Goal: Task Accomplishment & Management: Manage account settings

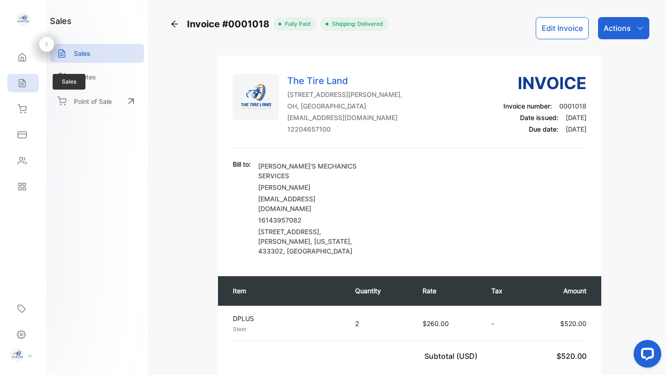
click at [21, 88] on div "Sales" at bounding box center [22, 83] width 31 height 18
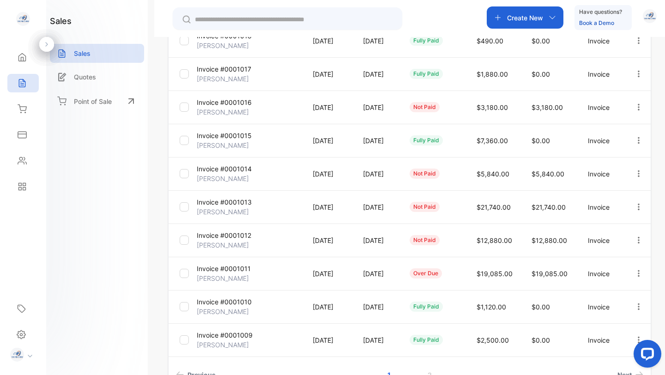
scroll to position [175, 0]
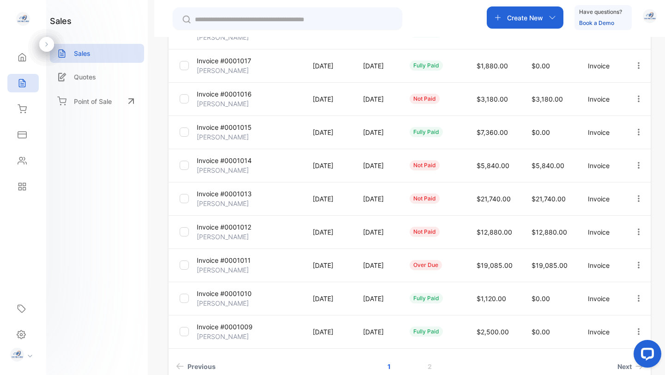
click at [212, 263] on p "Invoice #0001011" at bounding box center [224, 260] width 54 height 10
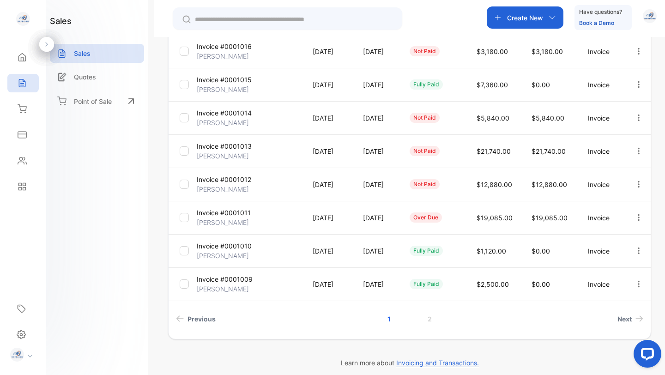
scroll to position [227, 0]
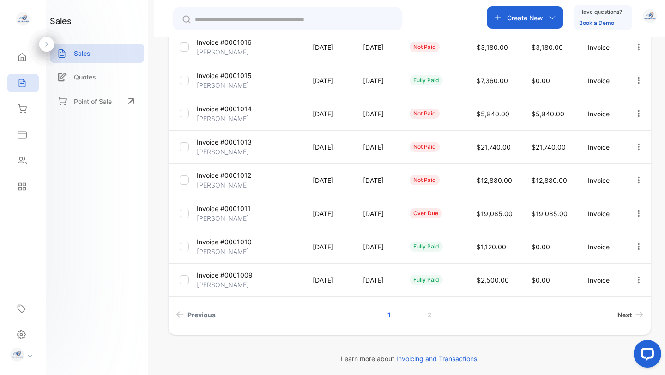
click at [623, 313] on span "Next" at bounding box center [624, 315] width 14 height 10
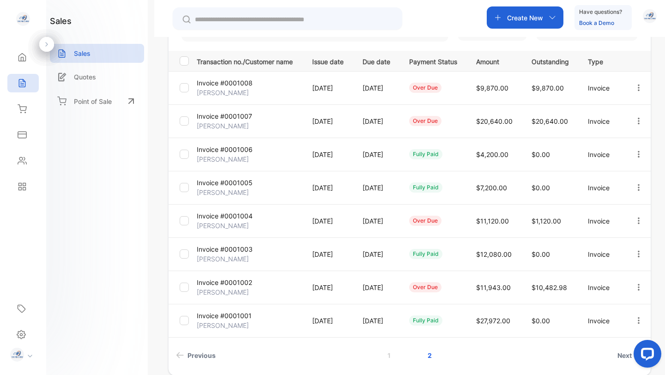
scroll to position [114, 0]
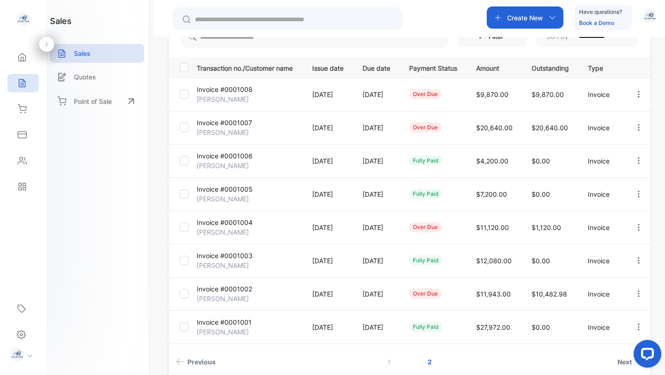
click at [226, 291] on p "Invoice #0001002" at bounding box center [224, 289] width 55 height 10
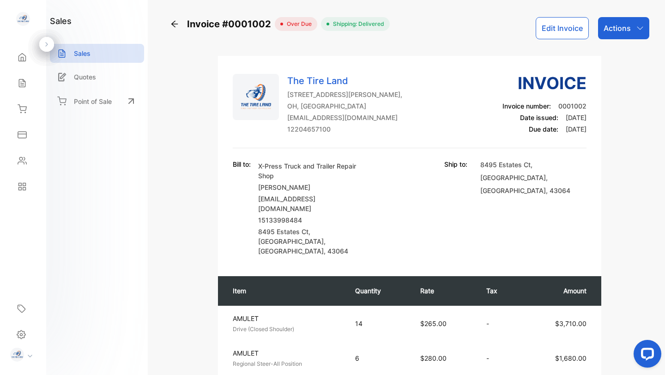
click at [617, 23] on p "Actions" at bounding box center [616, 28] width 27 height 11
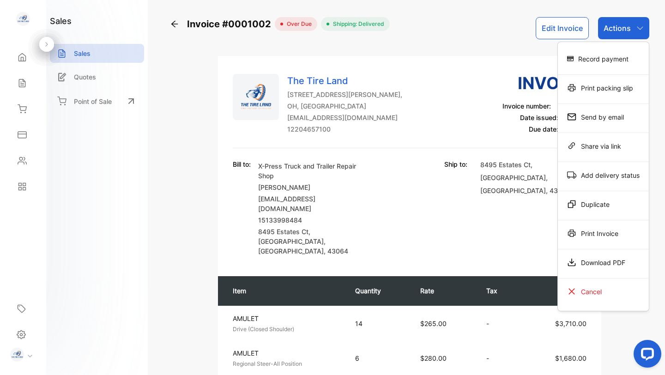
click at [520, 210] on div "[STREET_ADDRESS]" at bounding box center [533, 207] width 106 height 96
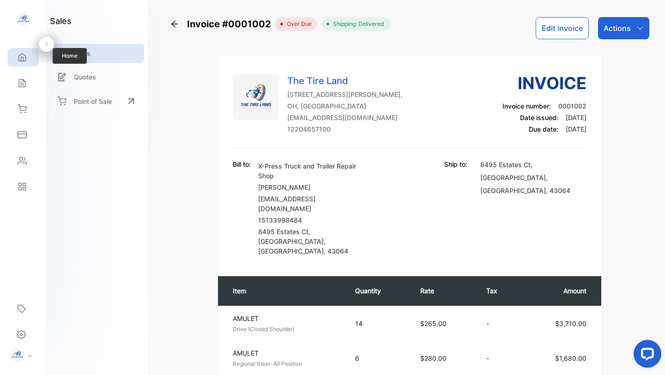
click at [22, 55] on icon at bounding box center [22, 57] width 9 height 9
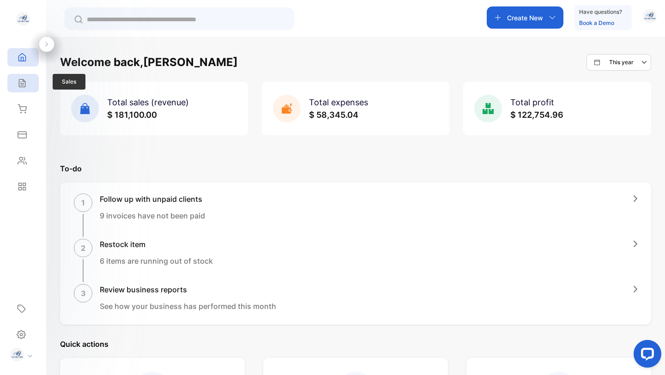
click at [23, 85] on icon at bounding box center [22, 82] width 9 height 9
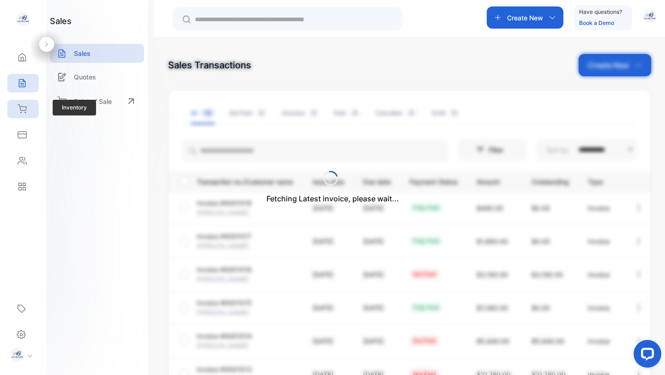
click at [21, 107] on icon at bounding box center [22, 109] width 8 height 8
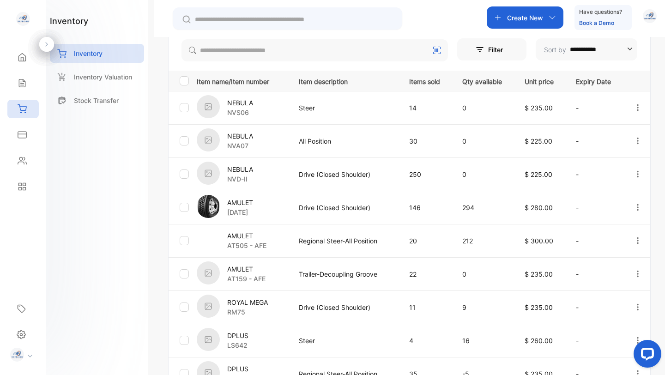
scroll to position [171, 0]
click at [208, 275] on img at bounding box center [208, 271] width 23 height 23
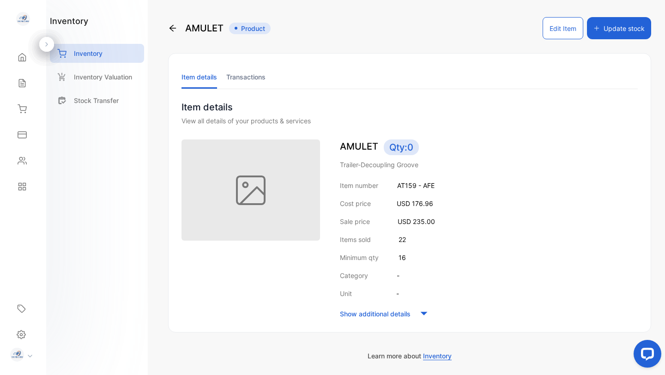
click at [554, 24] on button "Edit Item" at bounding box center [562, 28] width 41 height 22
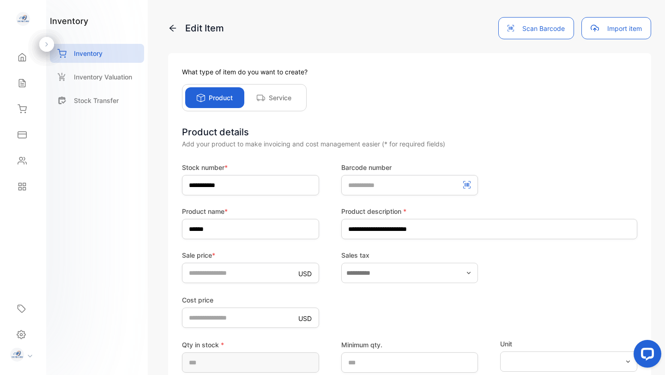
click at [328, 306] on div "Cost price USD ******" at bounding box center [409, 311] width 455 height 34
click at [218, 315] on price-inputcostofitem "******" at bounding box center [250, 317] width 137 height 20
paste price-inputcostofitem "number"
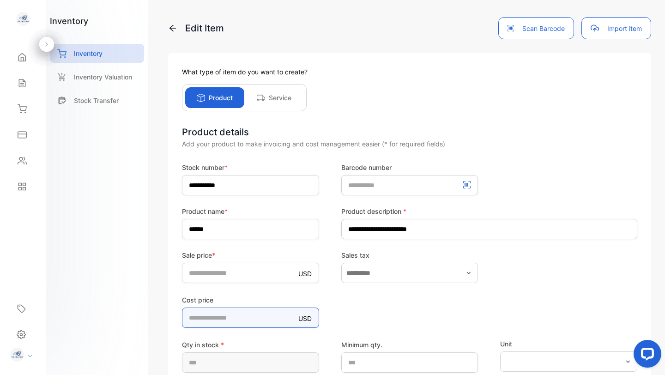
type price-inputcostofitem "******"
click at [399, 288] on form "**********" at bounding box center [409, 318] width 455 height 313
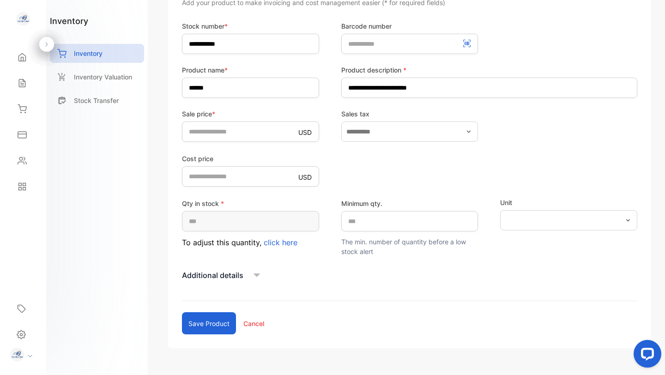
scroll to position [166, 0]
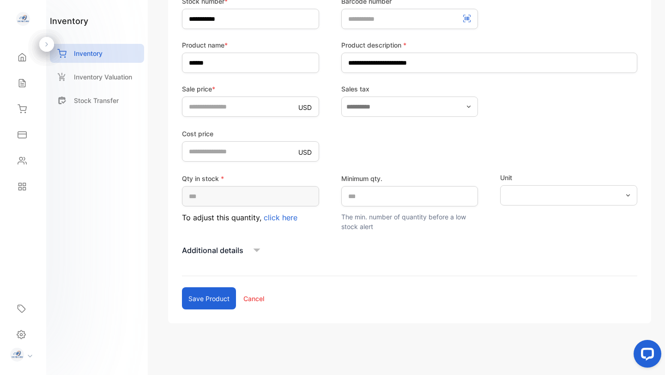
click at [194, 294] on button "Save product" at bounding box center [209, 298] width 54 height 22
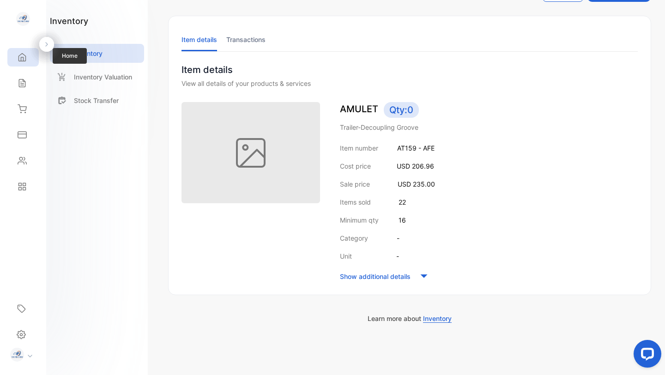
click at [16, 56] on div "Home" at bounding box center [21, 57] width 12 height 9
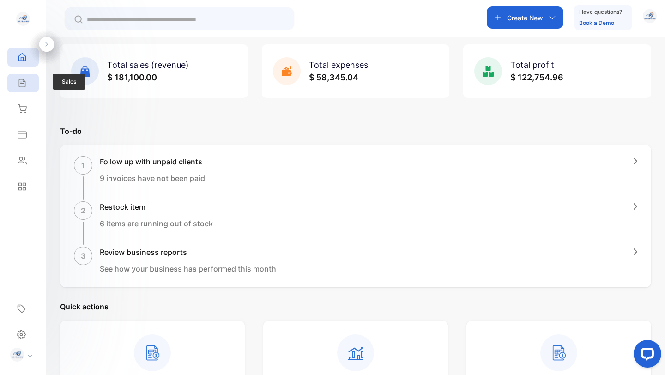
click at [22, 87] on icon at bounding box center [22, 83] width 6 height 8
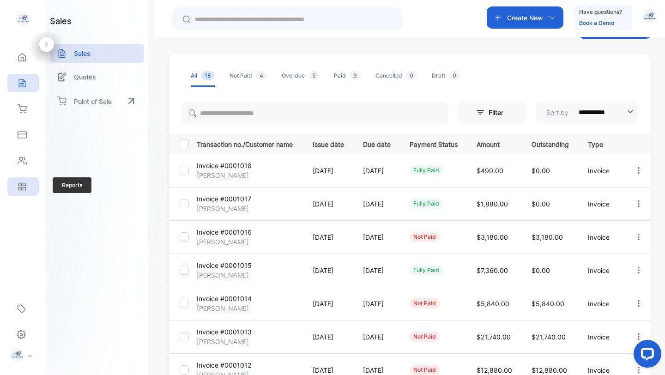
click at [22, 181] on div "Reports" at bounding box center [22, 186] width 31 height 18
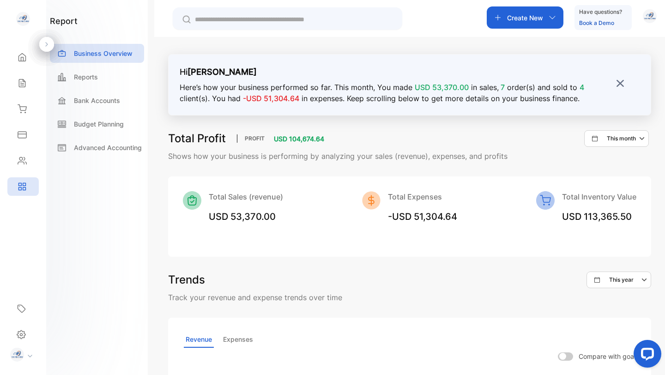
click at [623, 136] on p "This month" at bounding box center [620, 138] width 29 height 8
click at [629, 163] on p "This year" at bounding box center [626, 166] width 24 height 8
click at [235, 338] on p "Expenses" at bounding box center [238, 339] width 34 height 16
click at [79, 78] on p "Reports" at bounding box center [86, 77] width 24 height 10
